Goal: Task Accomplishment & Management: Complete application form

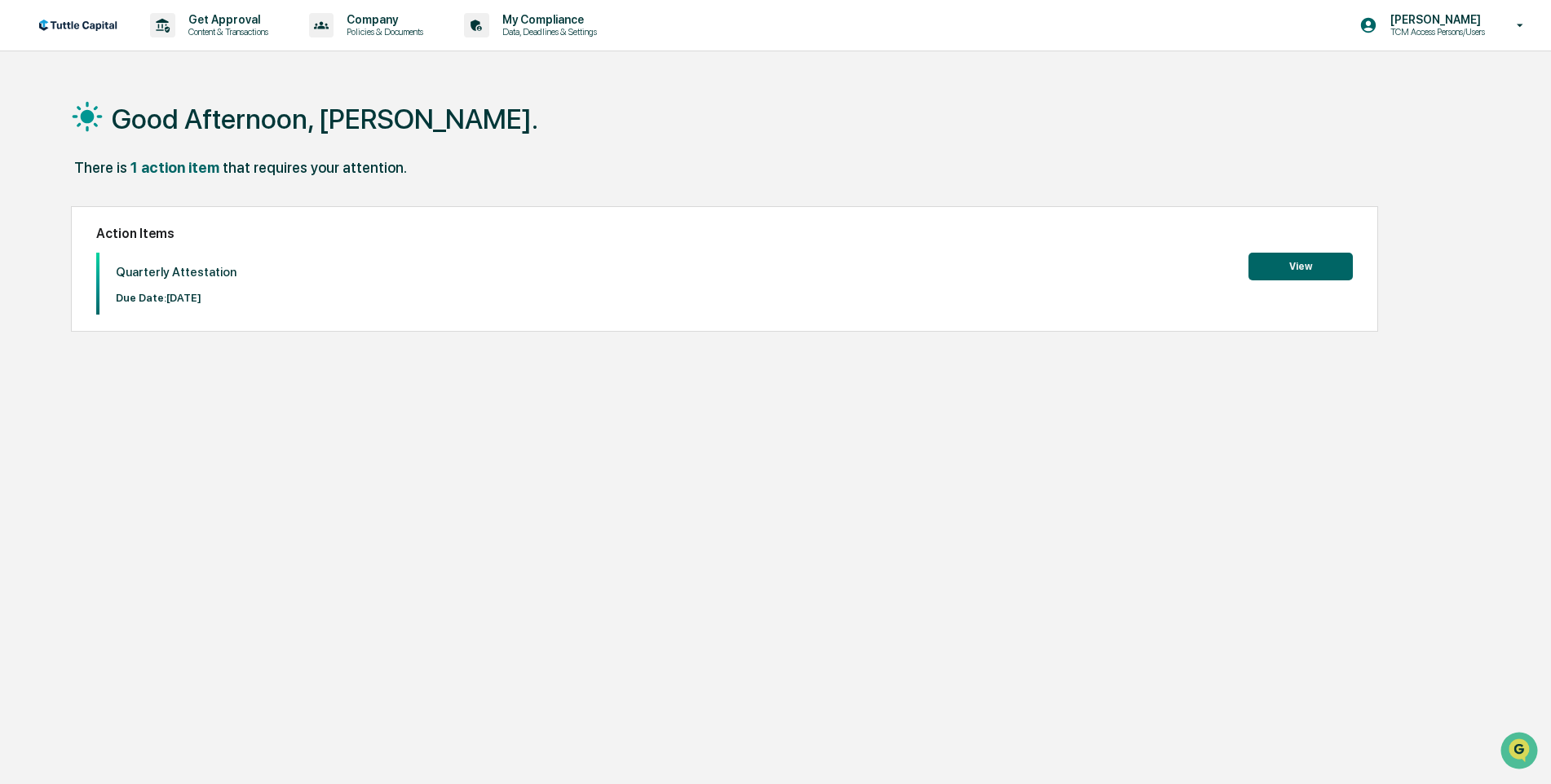
click at [1292, 269] on button "View" at bounding box center [1301, 266] width 105 height 28
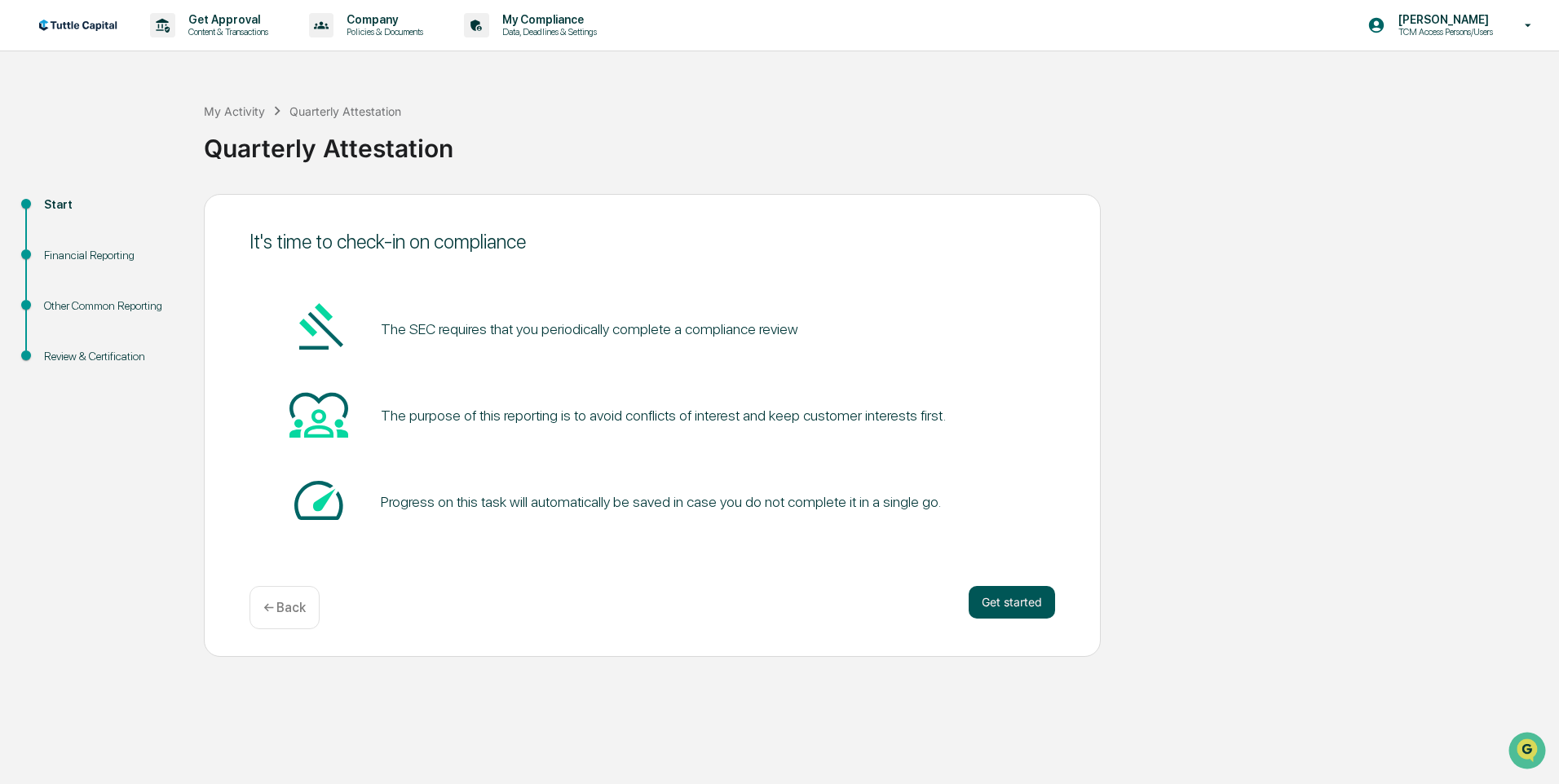
click at [990, 600] on button "Get started" at bounding box center [1012, 602] width 86 height 33
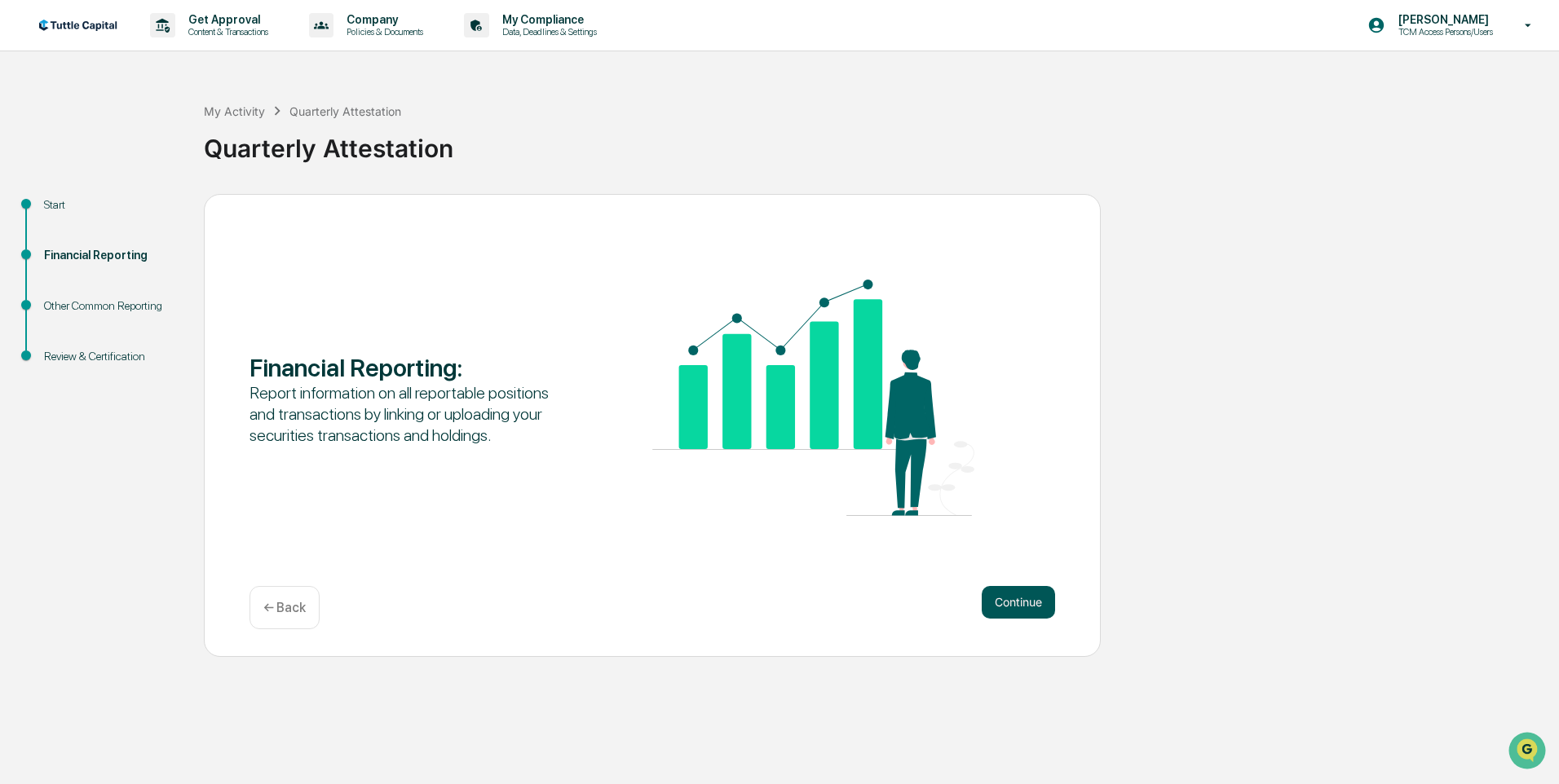
click at [1004, 605] on button "Continue" at bounding box center [1018, 602] width 74 height 33
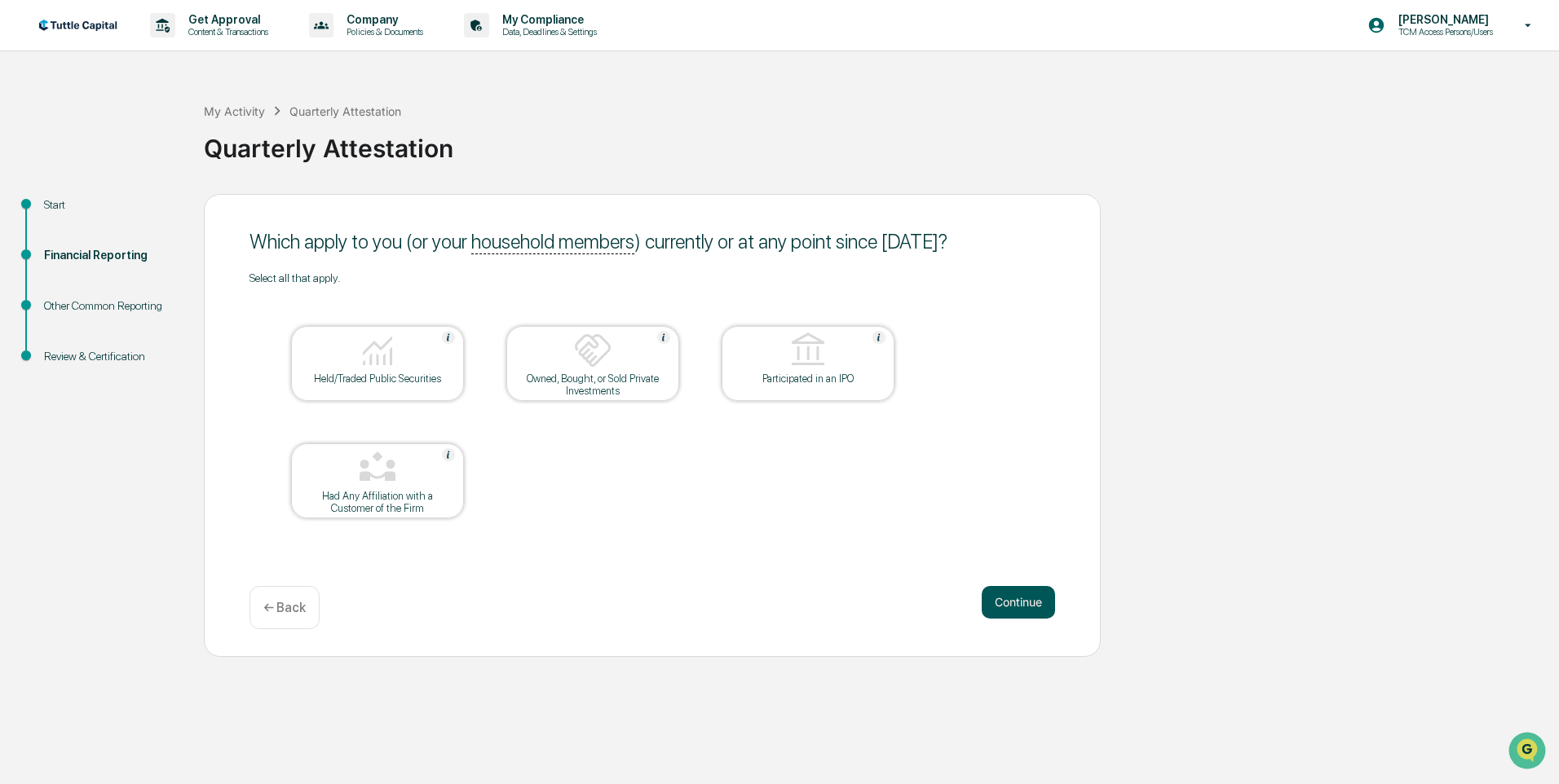
click at [1013, 603] on button "Continue" at bounding box center [1018, 602] width 74 height 33
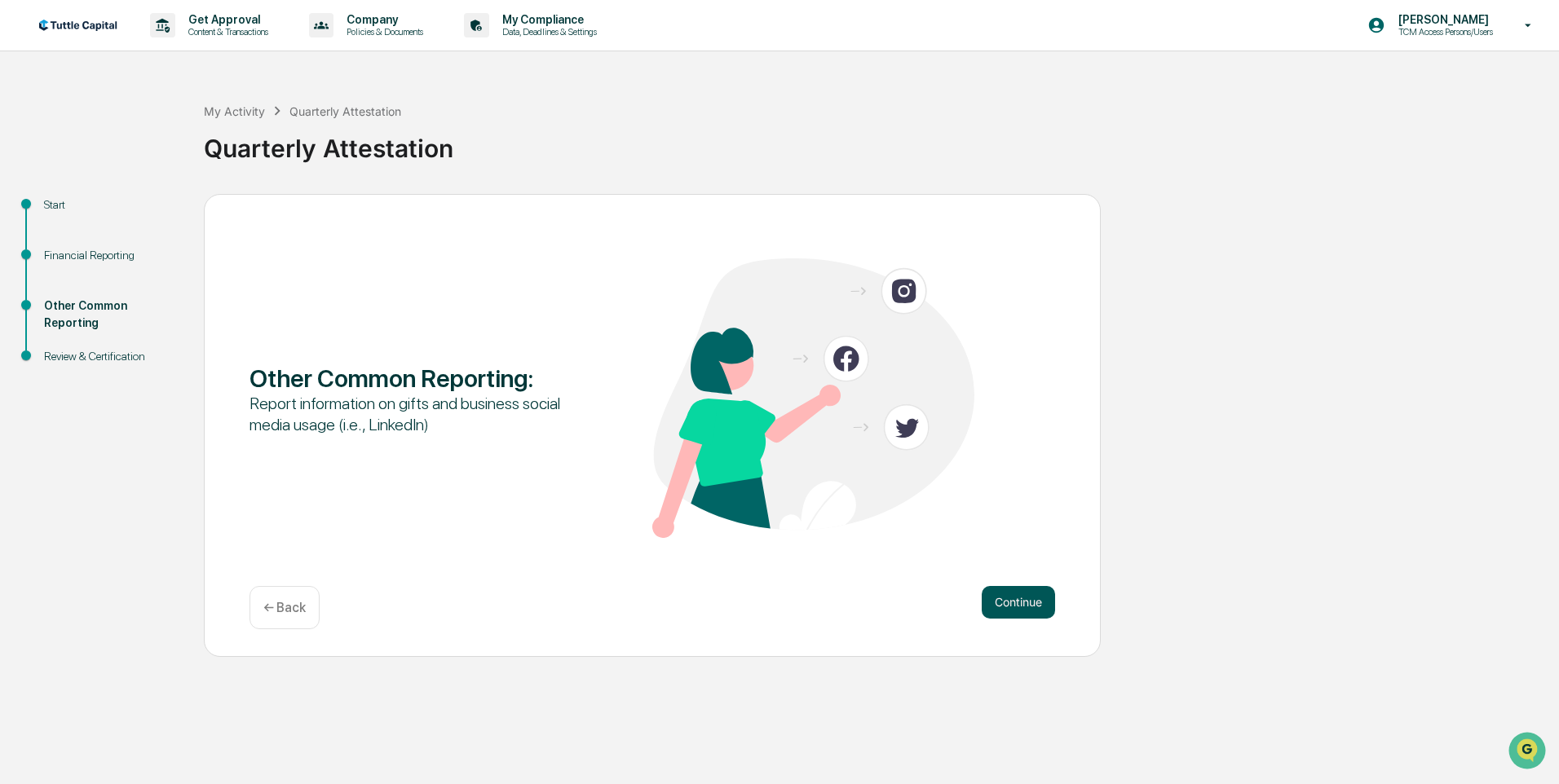
click at [1012, 603] on button "Continue" at bounding box center [1018, 602] width 74 height 33
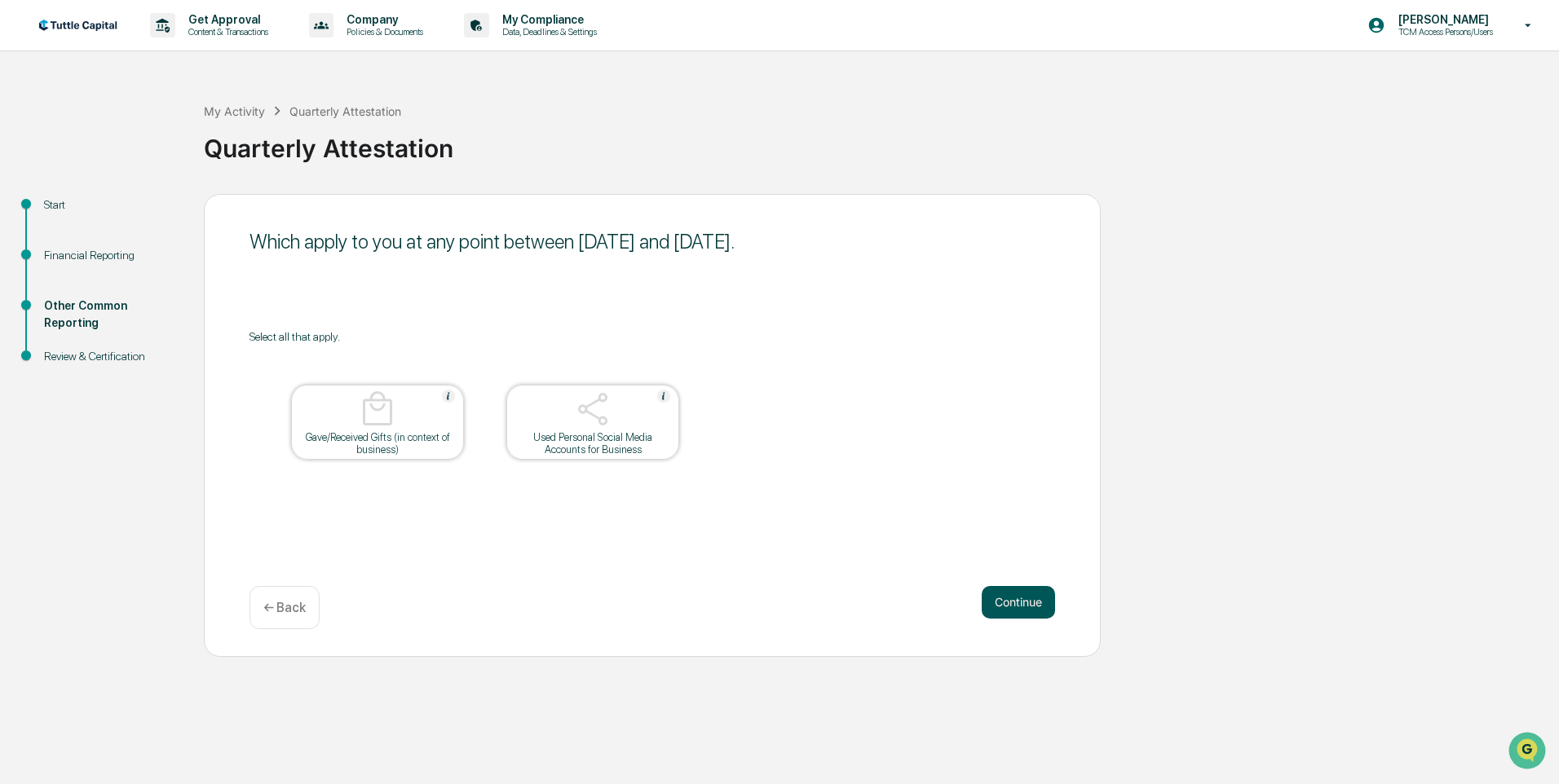
click at [1009, 605] on button "Continue" at bounding box center [1018, 602] width 74 height 33
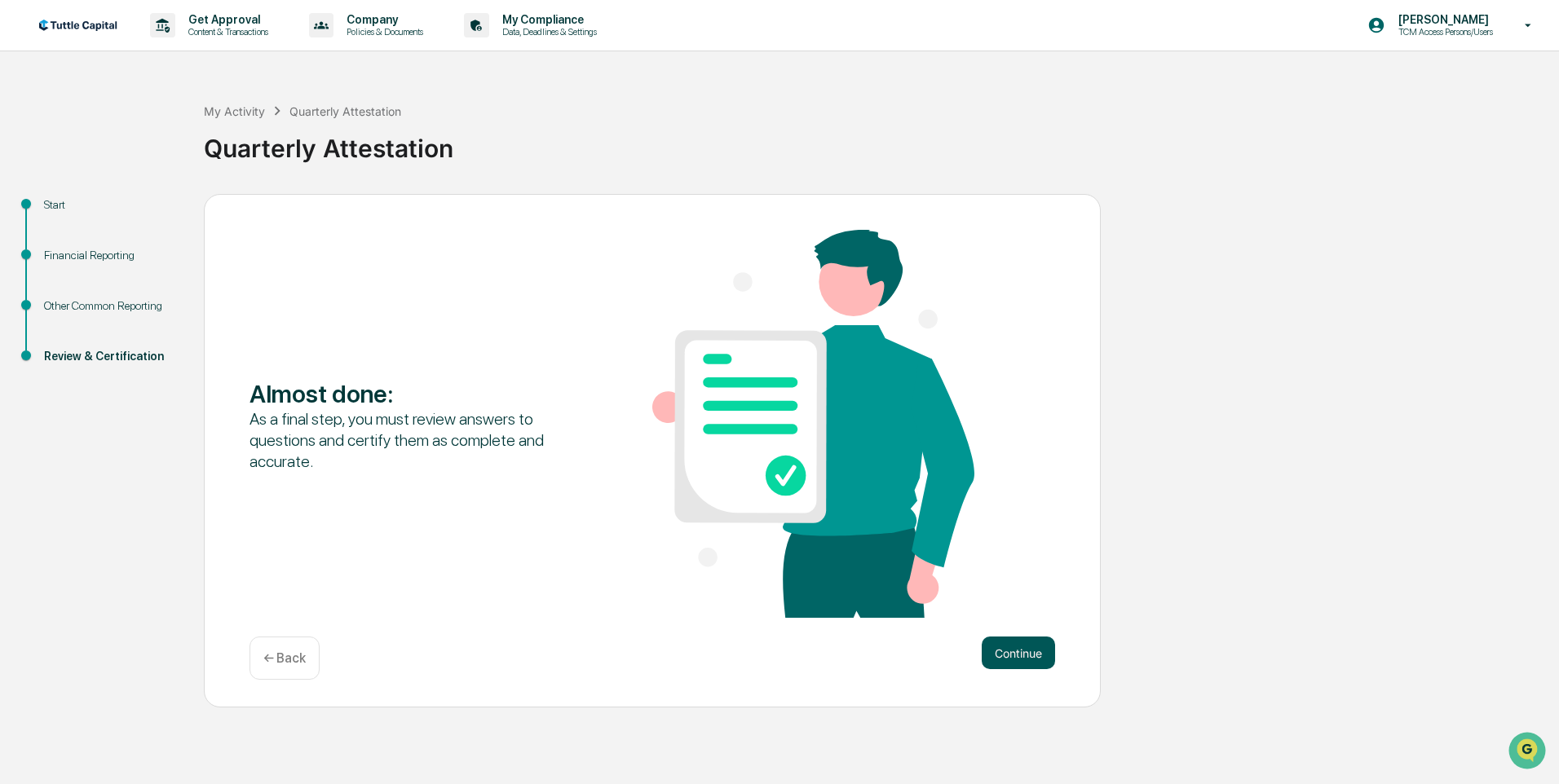
click at [1008, 654] on button "Continue" at bounding box center [1018, 653] width 74 height 33
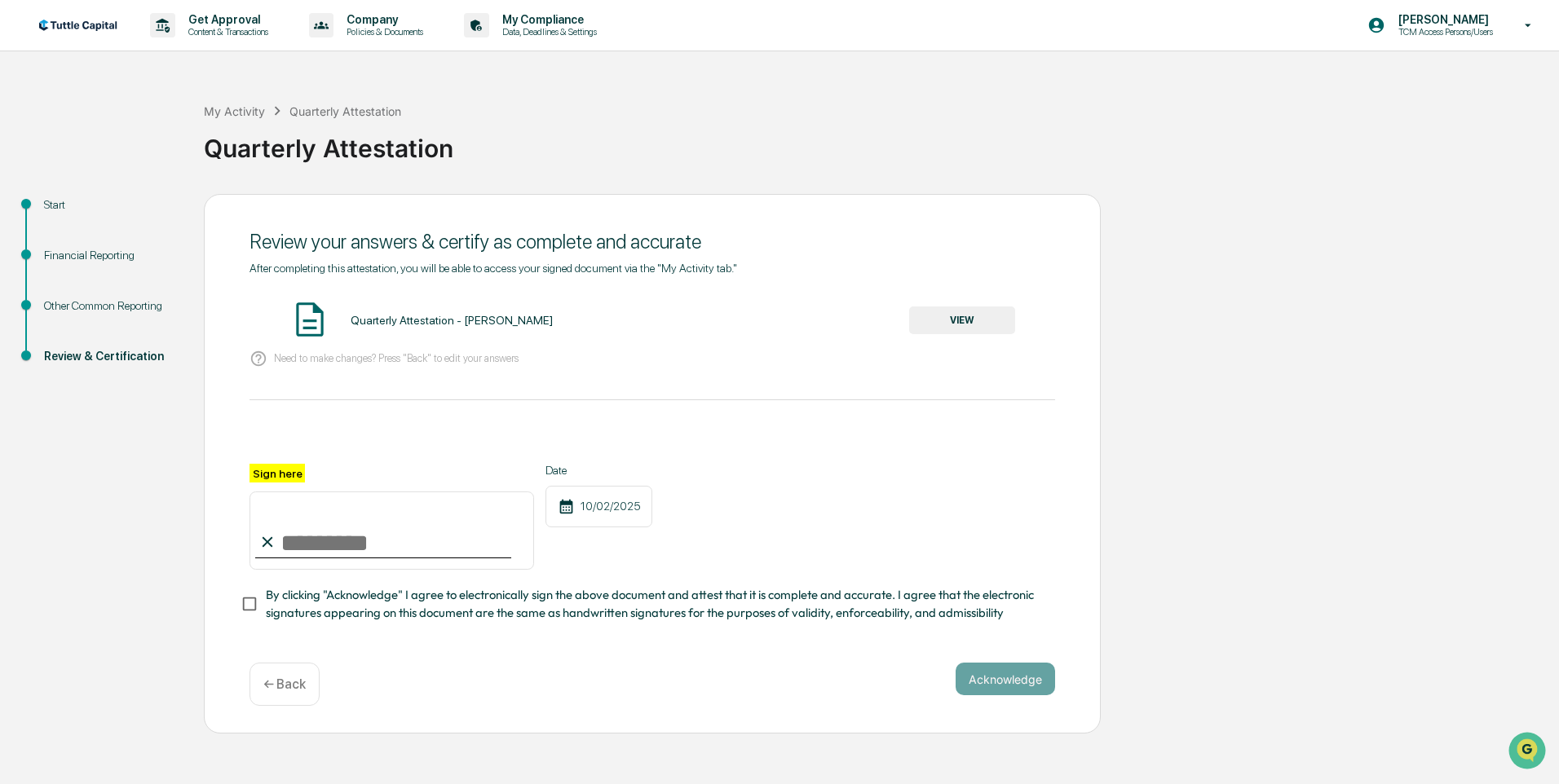
click at [376, 549] on input "Sign here" at bounding box center [392, 531] width 285 height 79
type input "**********"
click at [326, 617] on span "By clicking "Acknowledge" I agree to electronically sign the above document and…" at bounding box center [654, 605] width 777 height 37
click at [985, 685] on button "Acknowledge" at bounding box center [1005, 679] width 100 height 33
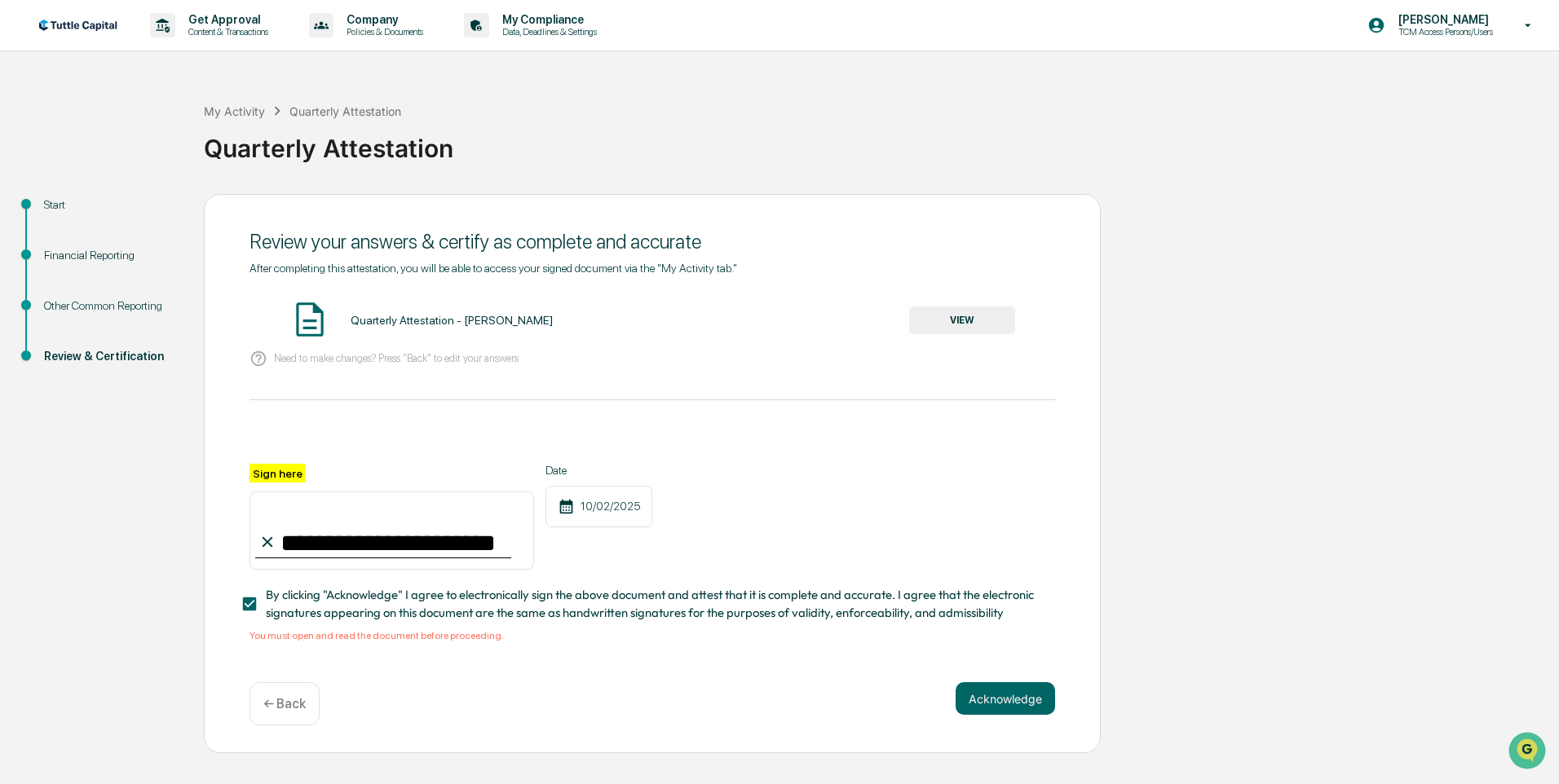
click at [960, 329] on button "VIEW" at bounding box center [962, 320] width 106 height 28
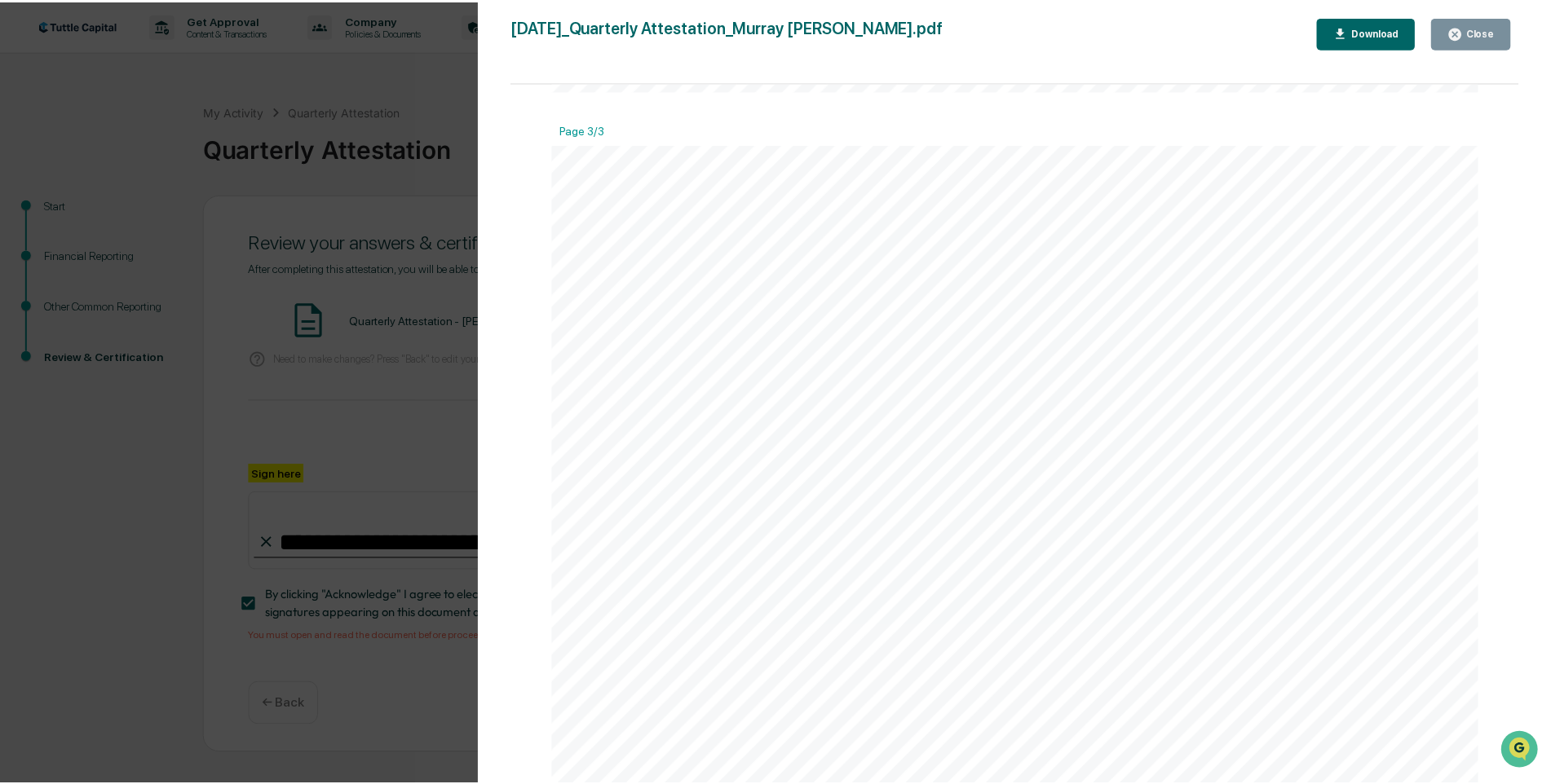
scroll to position [3395, 0]
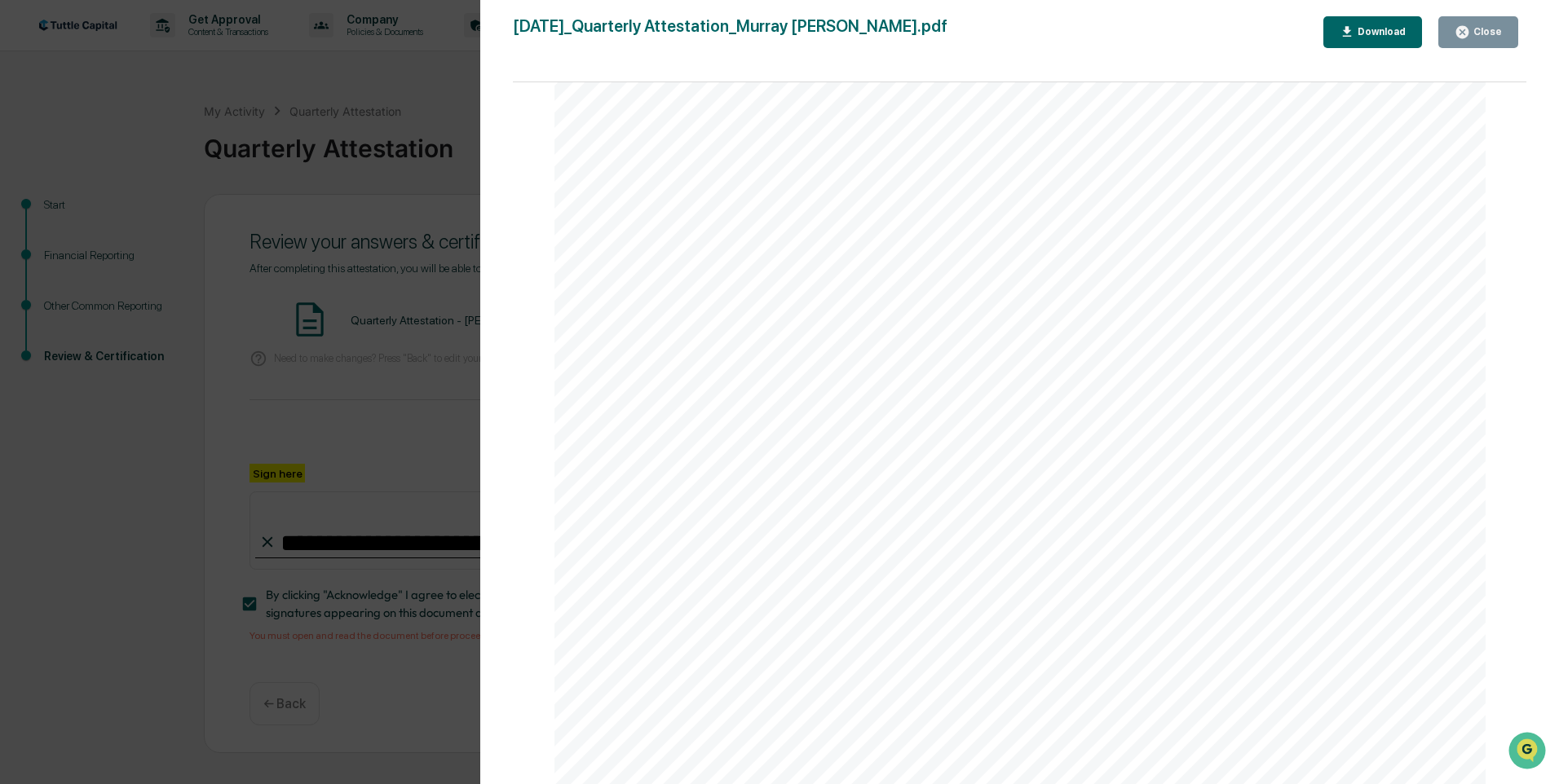
click at [1470, 38] on icon "button" at bounding box center [1462, 32] width 16 height 16
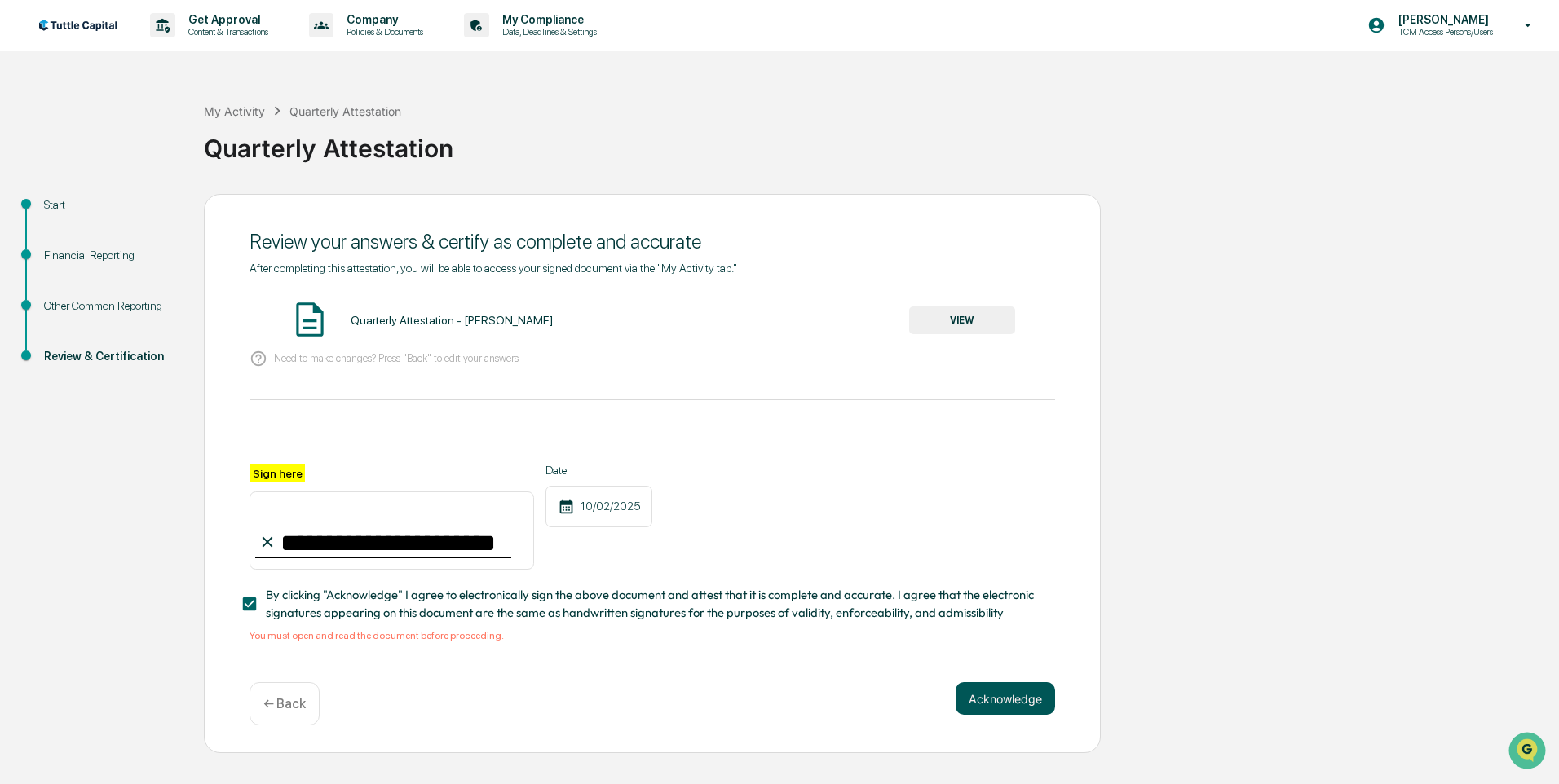
click at [1002, 704] on button "Acknowledge" at bounding box center [1005, 699] width 100 height 33
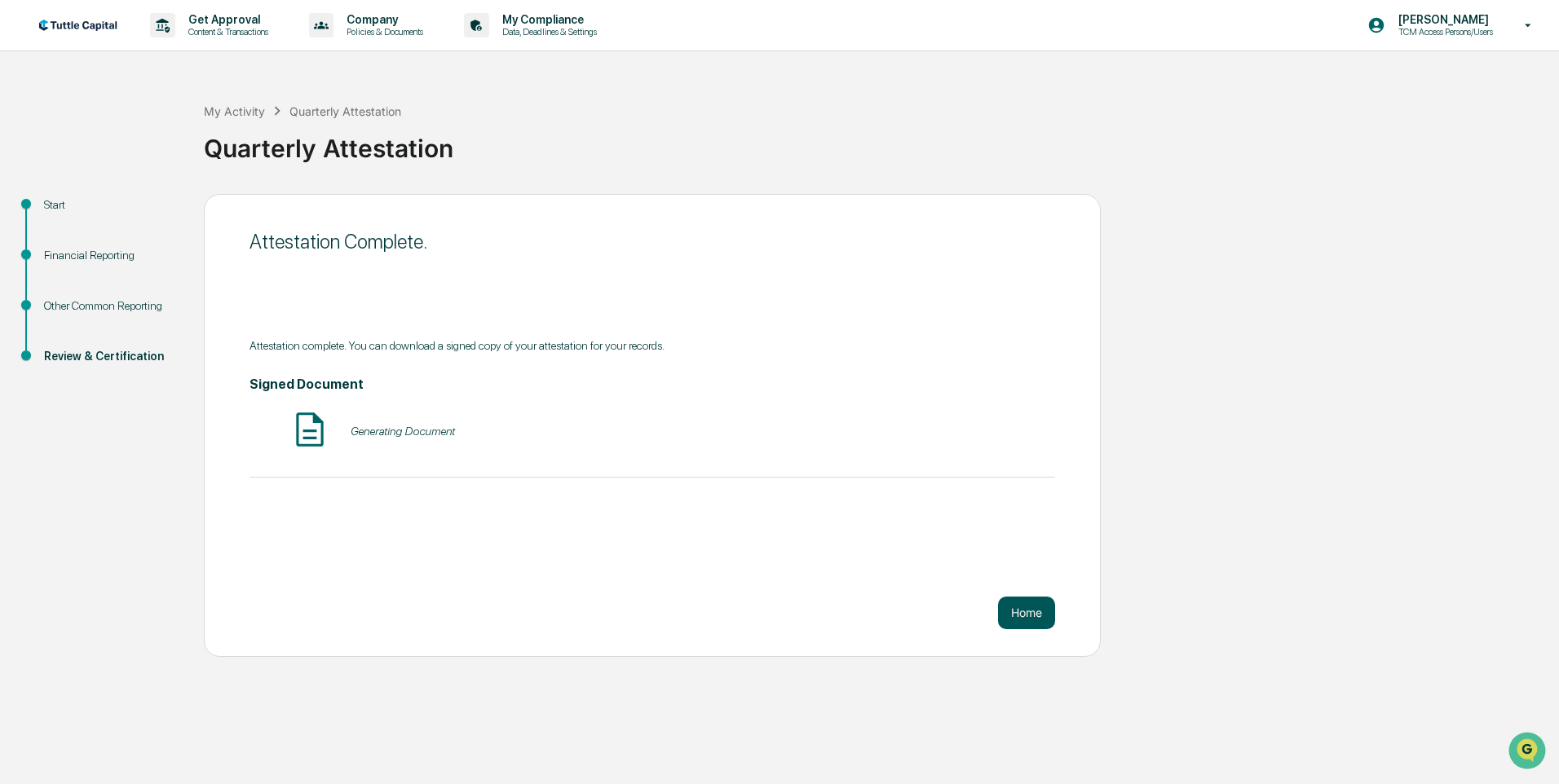
click at [1035, 623] on button "Home" at bounding box center [1027, 612] width 57 height 33
